Goal: Navigation & Orientation: Go to known website

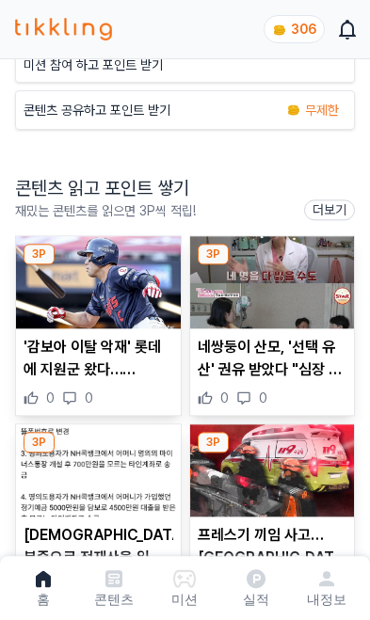
scroll to position [278, 0]
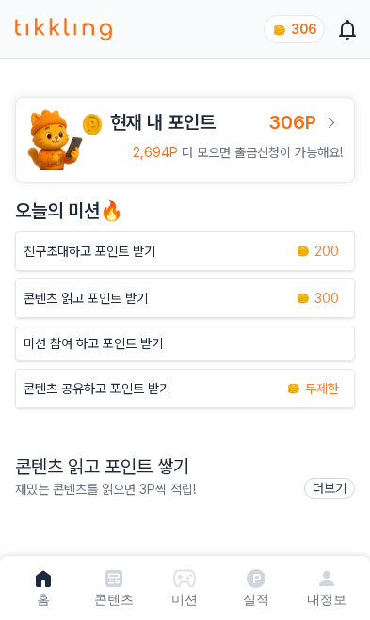
scroll to position [309, 0]
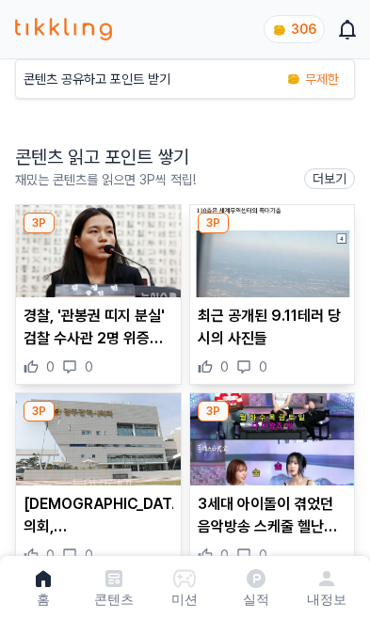
click at [302, 40] on div "306" at bounding box center [293, 29] width 61 height 28
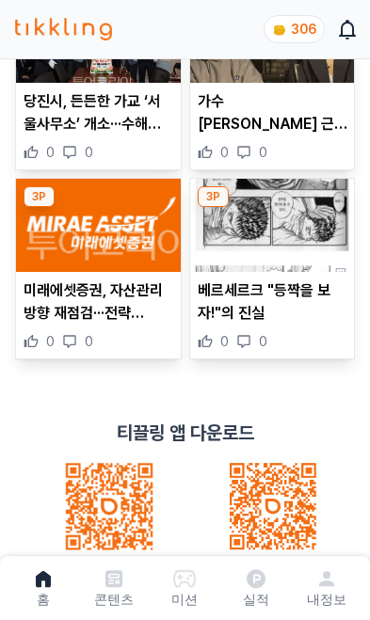
scroll to position [1190, 0]
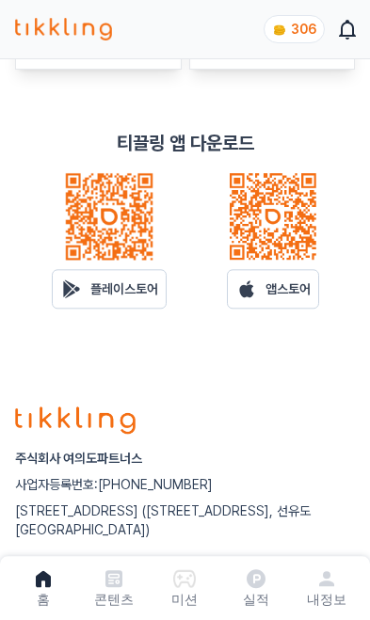
click at [294, 291] on p "앱스토어" at bounding box center [287, 288] width 45 height 19
